Goal: Information Seeking & Learning: Learn about a topic

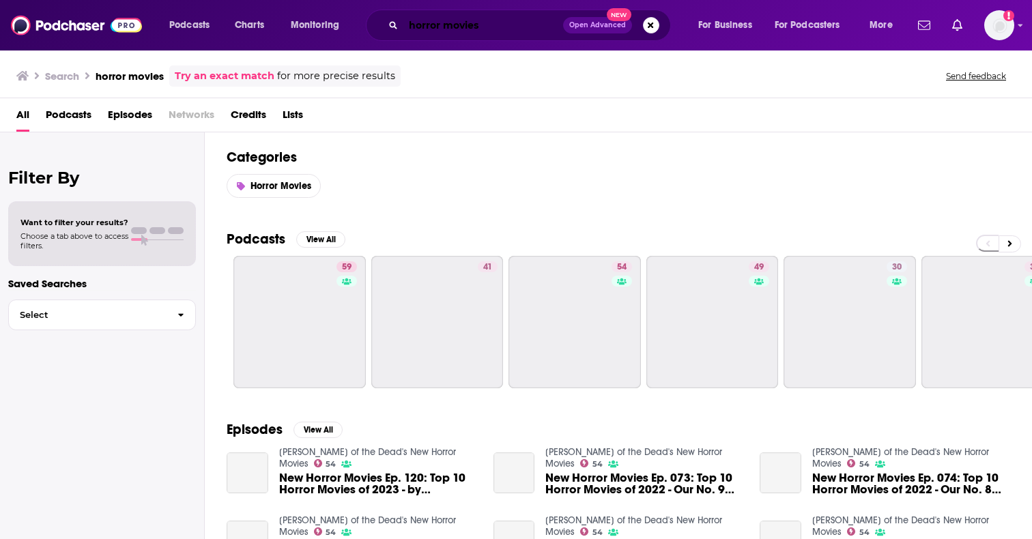
click at [444, 34] on input "horror movies" at bounding box center [483, 25] width 160 height 22
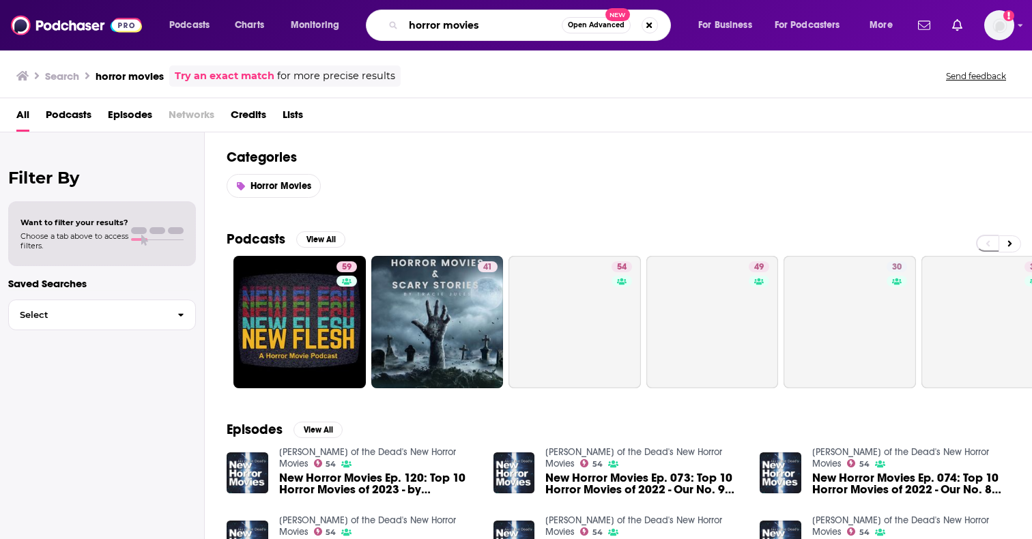
click at [444, 34] on input "horror movies" at bounding box center [482, 25] width 158 height 22
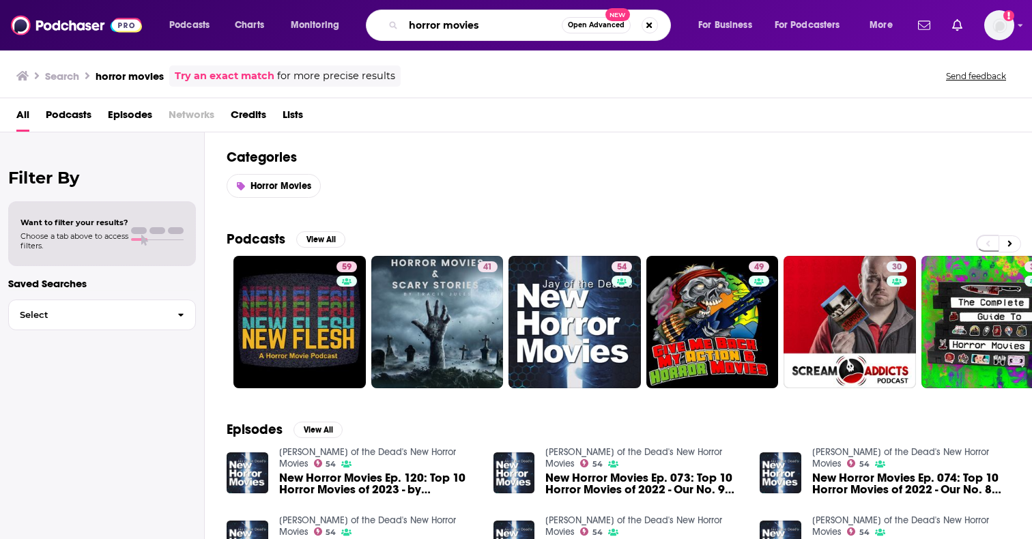
click at [444, 34] on input "horror movies" at bounding box center [482, 25] width 158 height 22
type input "we're having [DEMOGRAPHIC_DATA] sex"
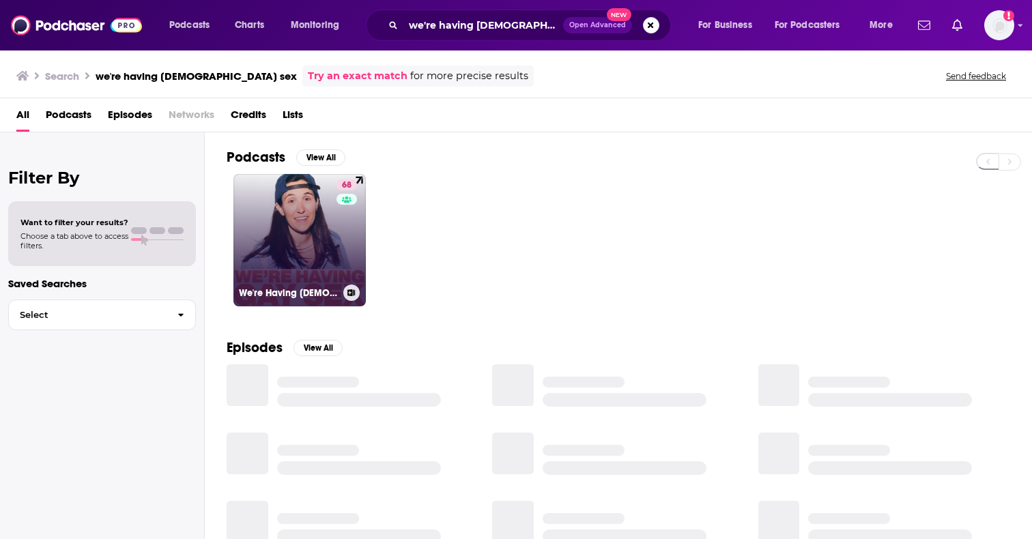
click at [284, 272] on link "68 We're Having [DEMOGRAPHIC_DATA] Sex" at bounding box center [299, 240] width 132 height 132
